Goal: Find specific fact: Find specific fact

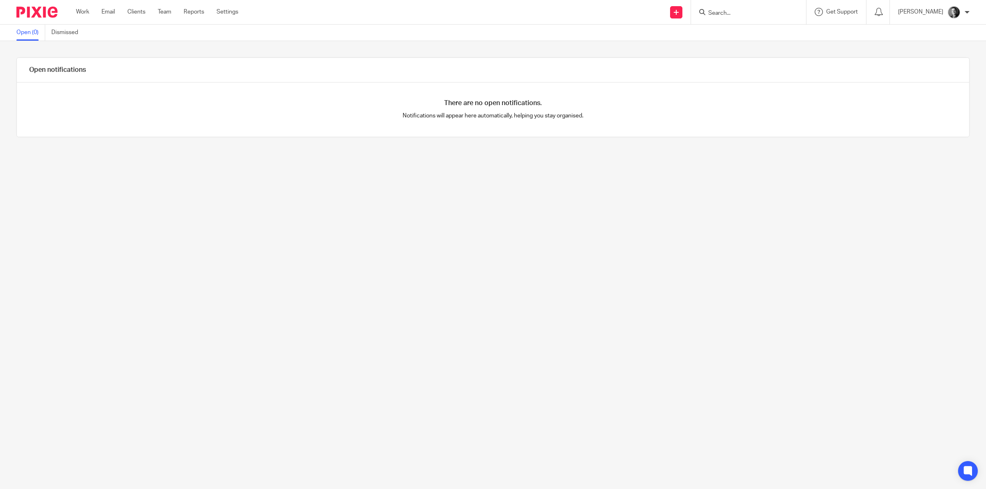
click at [733, 11] on input "Search" at bounding box center [744, 13] width 74 height 7
type input "dwl"
click at [752, 31] on link at bounding box center [813, 38] width 215 height 25
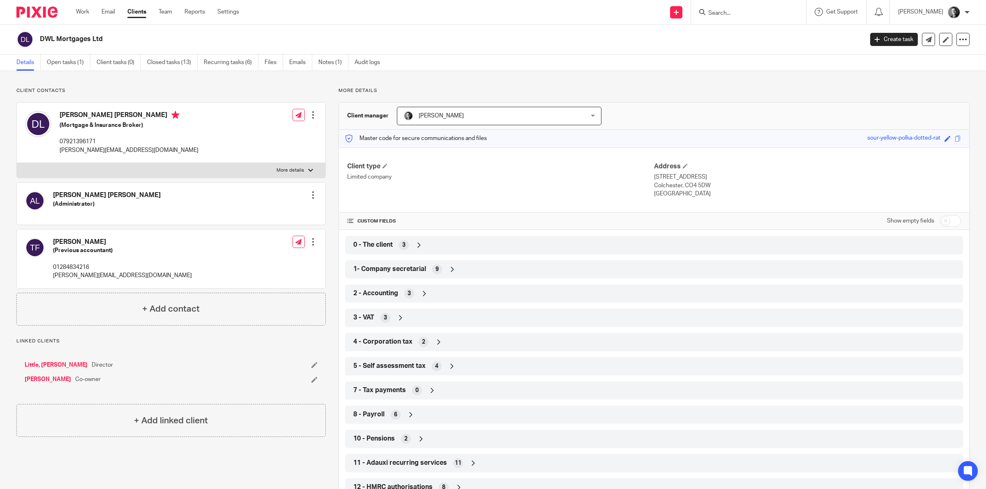
click at [415, 241] on icon at bounding box center [419, 245] width 8 height 8
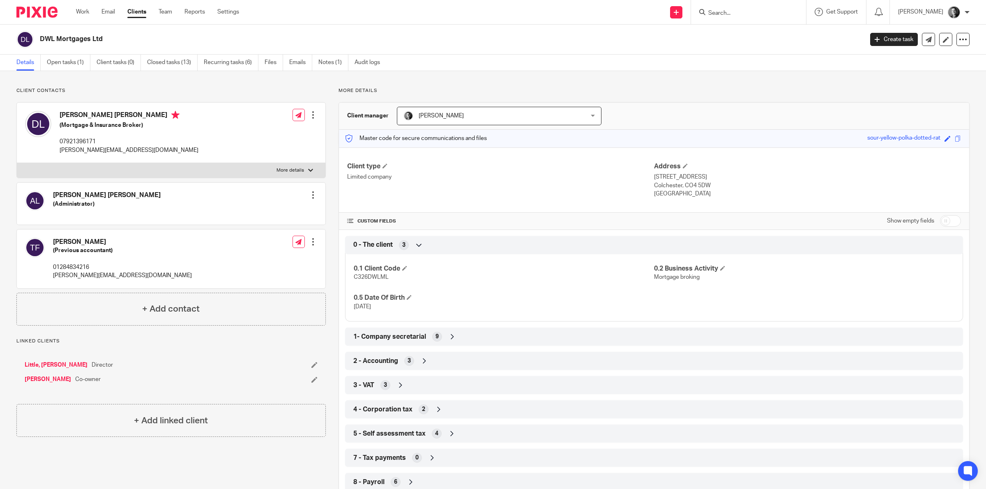
click at [416, 241] on icon at bounding box center [419, 245] width 8 height 8
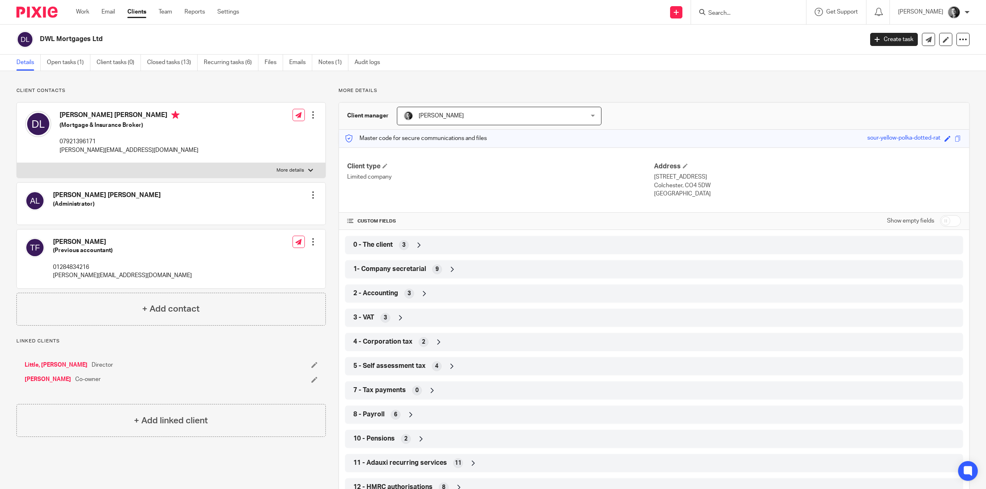
click at [439, 271] on div "1- Company secretarial 9" at bounding box center [653, 269] width 605 height 14
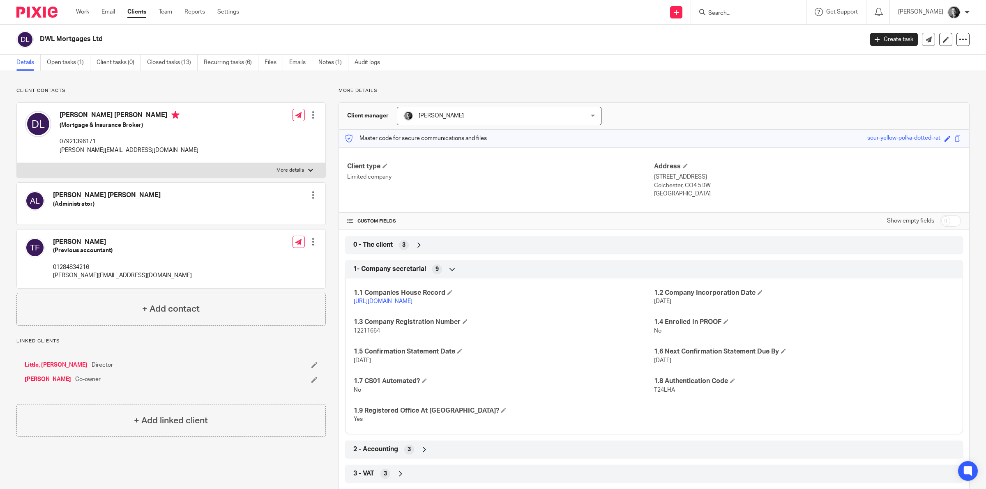
click at [412, 303] on link "https://find-and-update.company-information.service.gov.uk/company/12211664" at bounding box center [383, 302] width 59 height 6
